Goal: Task Accomplishment & Management: Use online tool/utility

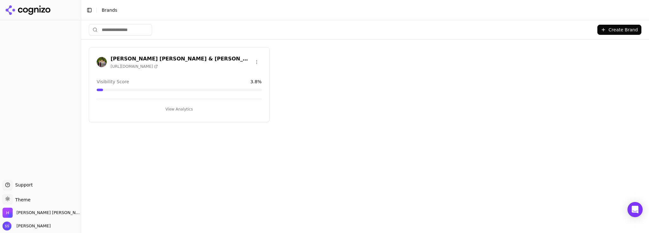
click at [122, 68] on span "[URL][DOMAIN_NAME]" at bounding box center [134, 66] width 47 height 5
click at [164, 56] on h3 "[PERSON_NAME] [PERSON_NAME] & [PERSON_NAME]" at bounding box center [181, 59] width 141 height 8
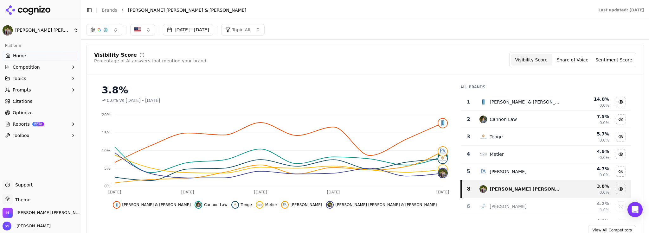
scroll to position [39, 0]
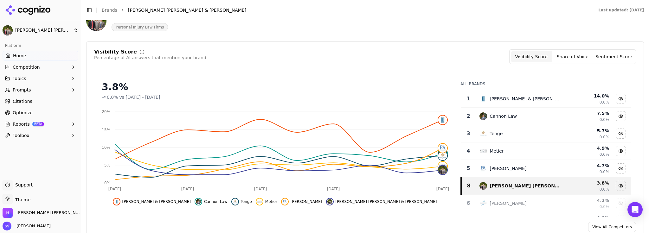
click at [28, 112] on span "Optimize" at bounding box center [23, 113] width 20 height 6
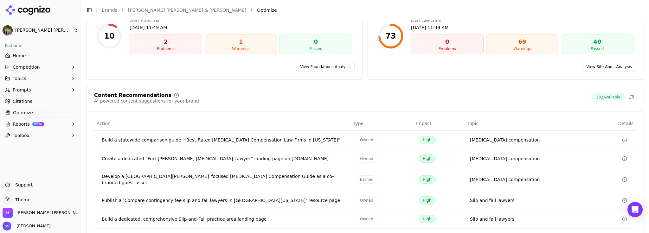
scroll to position [97, 0]
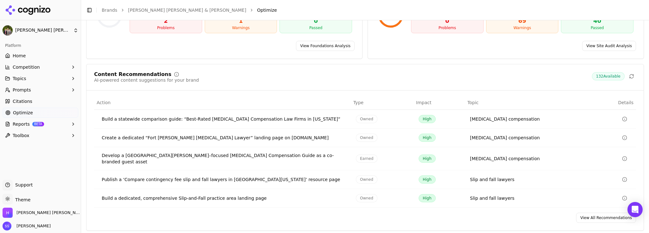
click at [74, 89] on icon "button" at bounding box center [73, 89] width 5 height 5
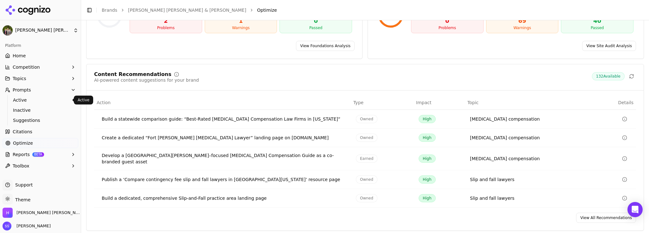
click at [25, 100] on span "Active" at bounding box center [40, 100] width 55 height 6
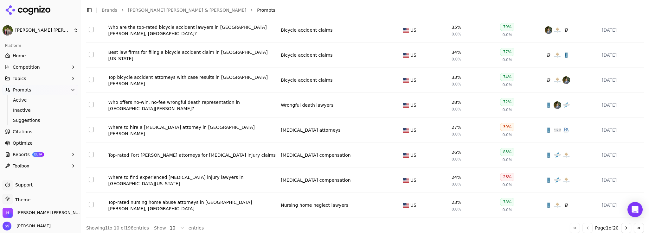
scroll to position [147, 0]
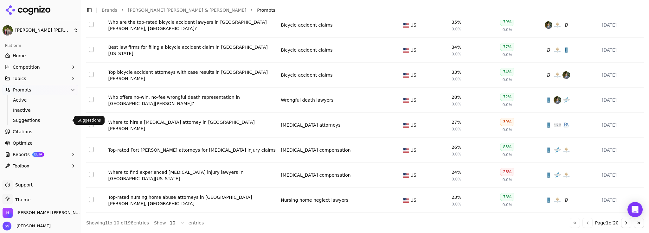
click at [37, 120] on span "Suggestions" at bounding box center [40, 120] width 55 height 6
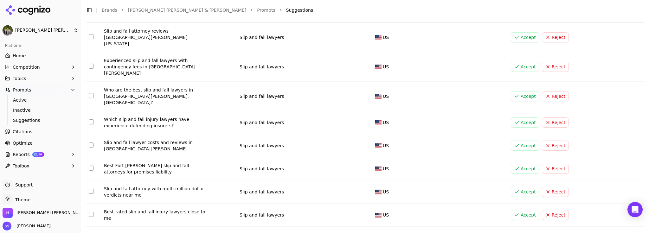
scroll to position [104, 0]
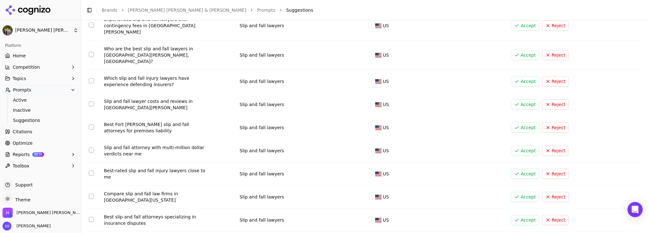
click at [30, 146] on span "Optimize" at bounding box center [23, 143] width 20 height 6
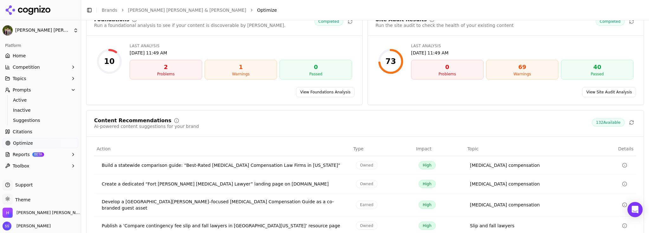
scroll to position [97, 0]
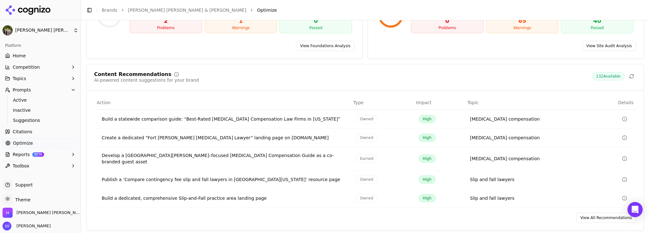
click at [607, 213] on link "View All Recommendations" at bounding box center [606, 218] width 60 height 10
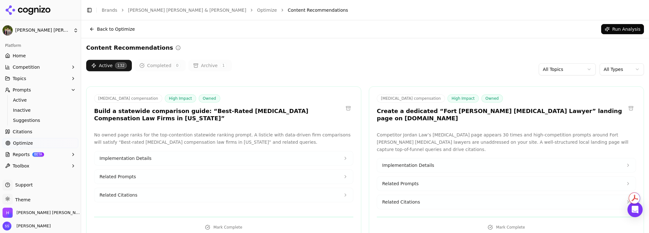
click at [73, 78] on icon "button" at bounding box center [73, 78] width 1 height 3
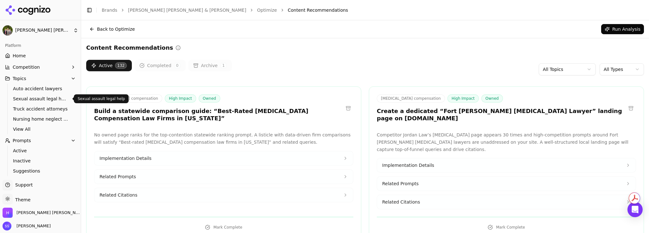
click at [52, 100] on span "Sexual assault legal help" at bounding box center [40, 99] width 55 height 6
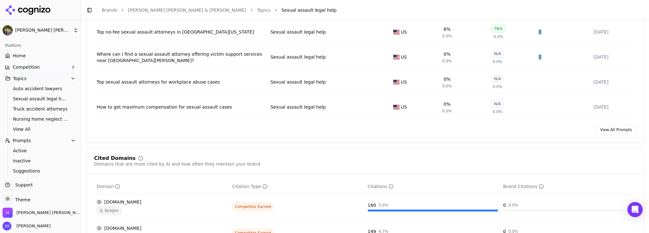
scroll to position [354, 0]
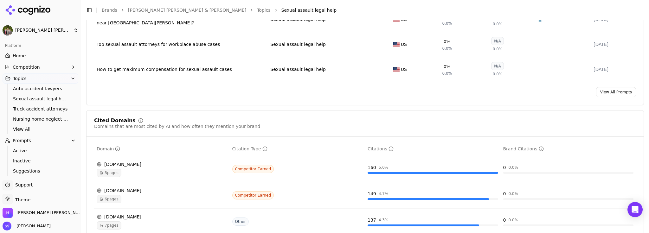
click at [607, 90] on link "View All Prompts" at bounding box center [616, 92] width 40 height 10
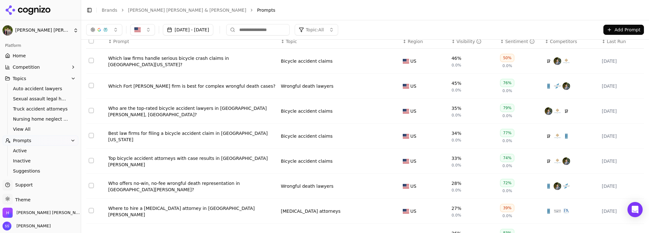
scroll to position [147, 0]
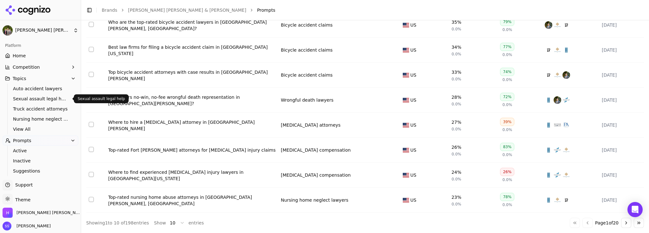
click at [50, 99] on span "Sexual assault legal help" at bounding box center [40, 99] width 55 height 6
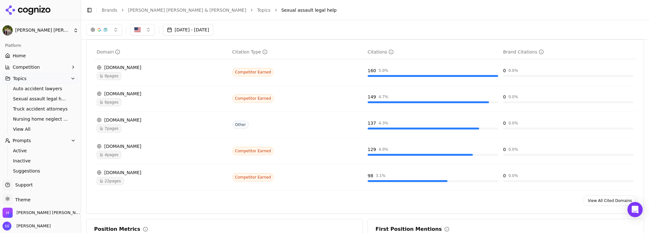
scroll to position [441, 0]
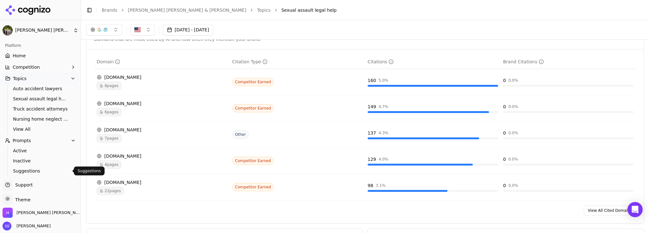
click at [33, 169] on span "Suggestions" at bounding box center [40, 171] width 55 height 6
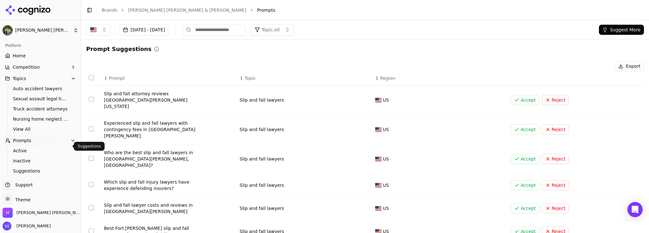
scroll to position [47, 0]
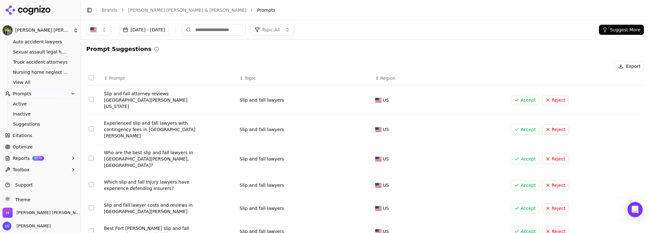
click at [25, 147] on span "Optimize" at bounding box center [23, 147] width 20 height 6
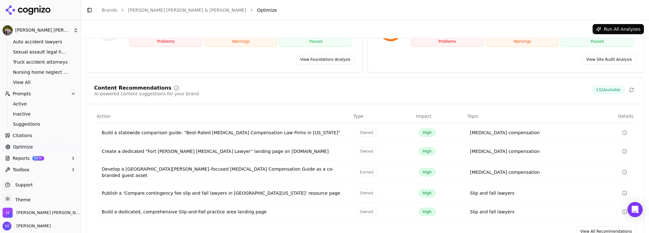
scroll to position [97, 0]
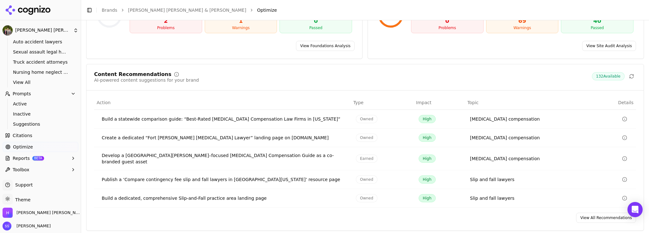
click at [584, 217] on link "View All Recommendations" at bounding box center [606, 218] width 60 height 10
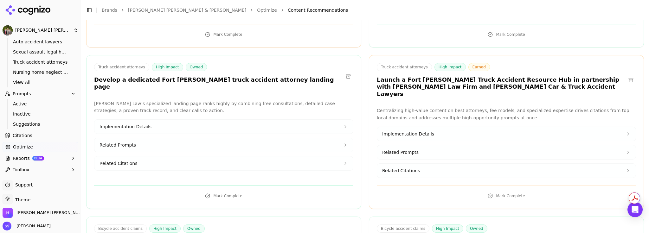
scroll to position [974, 0]
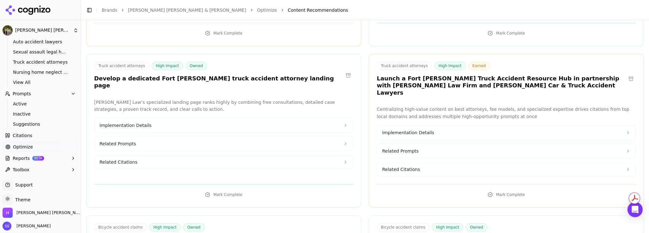
click at [632, 74] on button at bounding box center [631, 79] width 10 height 10
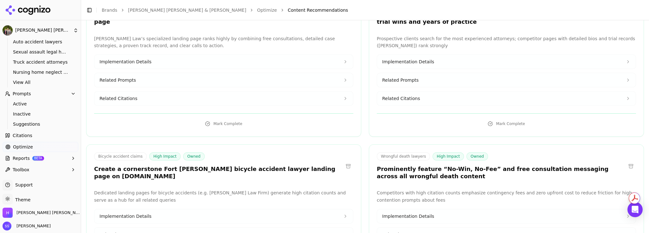
scroll to position [1067, 0]
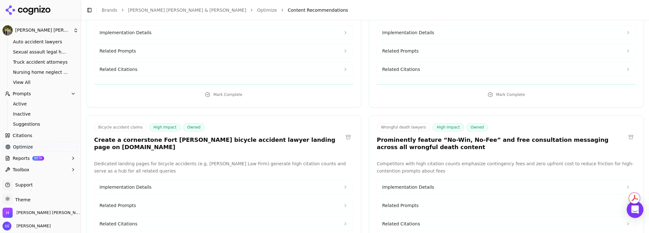
click at [637, 210] on icon "Open Intercom Messenger" at bounding box center [634, 210] width 7 height 8
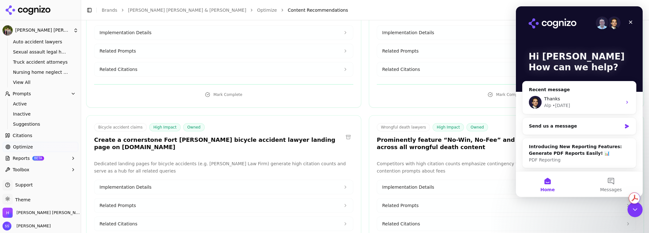
scroll to position [0, 0]
click at [607, 131] on div "Send us a message" at bounding box center [579, 126] width 113 height 17
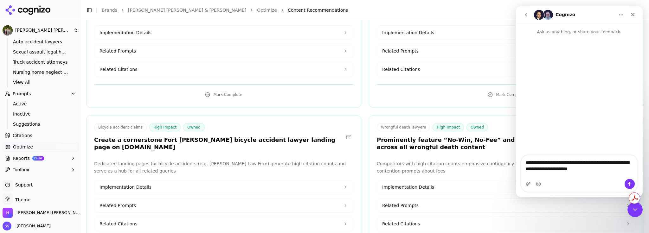
click at [537, 173] on textarea "**********" at bounding box center [579, 164] width 116 height 17
click at [539, 173] on textarea "**********" at bounding box center [579, 164] width 116 height 17
click at [605, 173] on textarea "**********" at bounding box center [579, 164] width 116 height 17
click at [597, 173] on textarea "**********" at bounding box center [579, 164] width 116 height 17
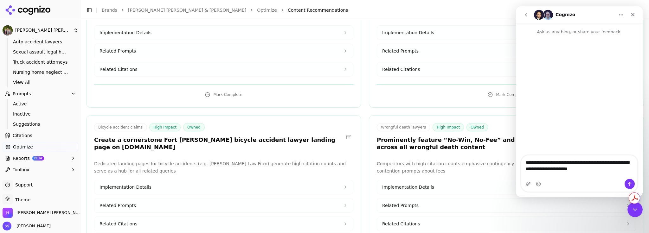
click at [538, 175] on textarea "**********" at bounding box center [579, 167] width 116 height 23
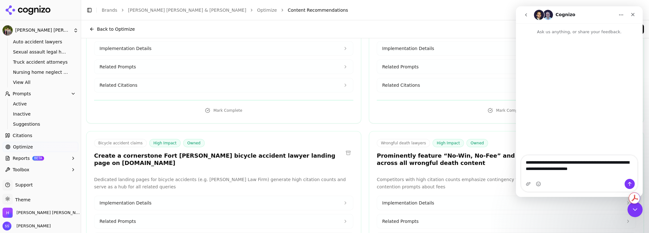
scroll to position [1051, 0]
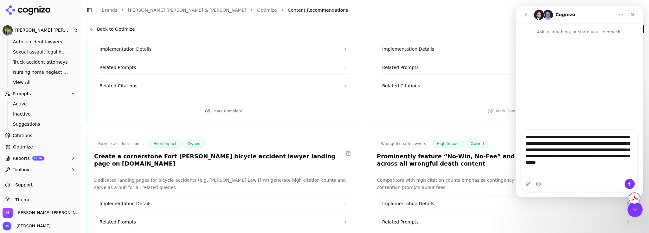
type textarea "**********"
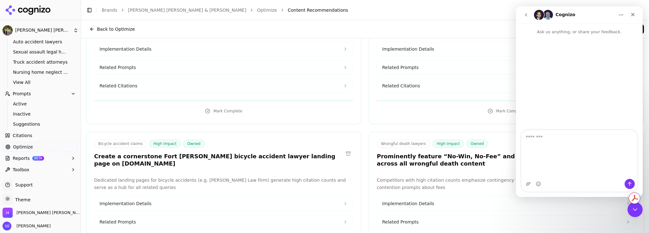
type textarea "*"
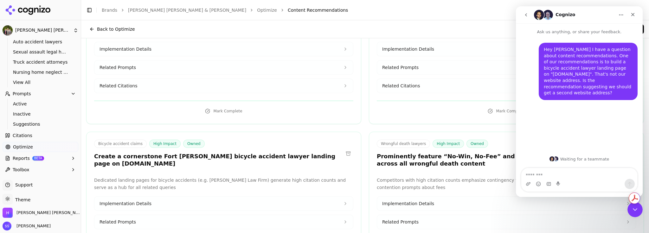
click at [621, 13] on icon "Home" at bounding box center [621, 14] width 5 height 5
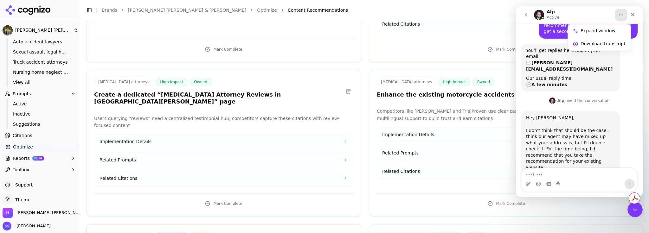
scroll to position [63, 0]
click at [585, 178] on textarea "Message…" at bounding box center [579, 173] width 116 height 11
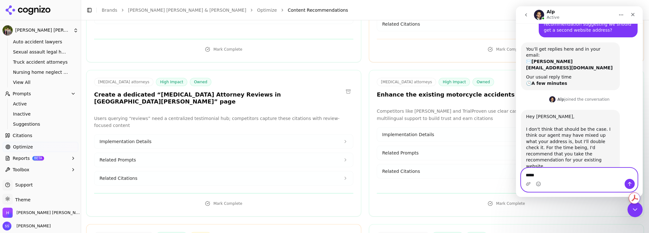
type textarea "******"
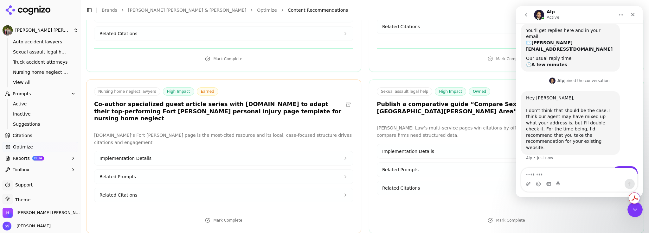
scroll to position [1573, 0]
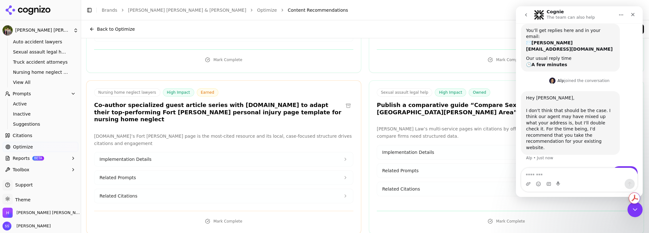
click at [623, 15] on icon "Home" at bounding box center [621, 14] width 5 height 5
click at [636, 14] on div "Close" at bounding box center [632, 14] width 11 height 11
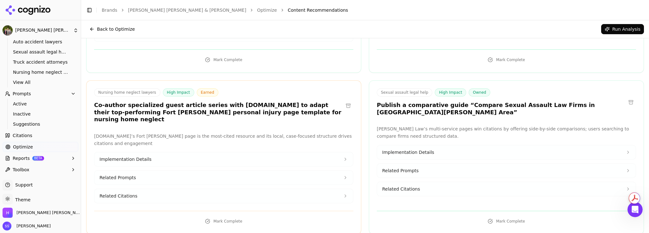
scroll to position [81, 0]
click at [632, 97] on button at bounding box center [631, 102] width 10 height 10
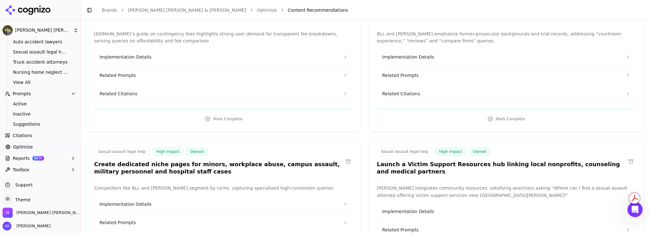
scroll to position [7857, 0]
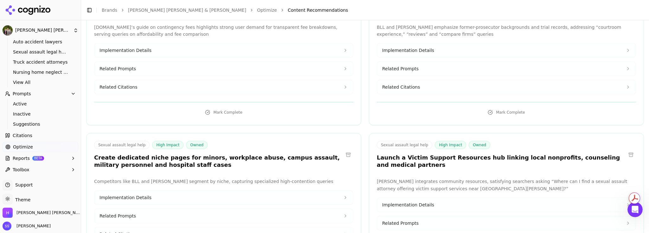
drag, startPoint x: 523, startPoint y: 188, endPoint x: 410, endPoint y: 177, distance: 114.0
copy div "[URL][DOMAIN_NAME][PERSON_NAME]"
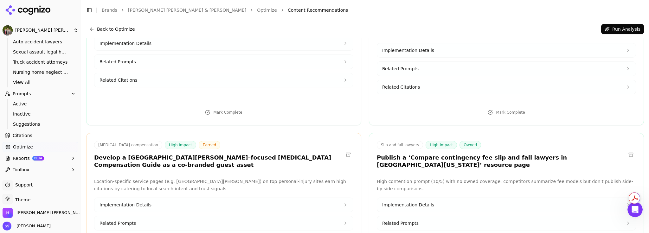
scroll to position [0, 0]
